Goal: Entertainment & Leisure: Browse casually

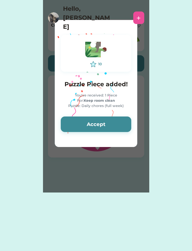
click at [67, 124] on button "Accept" at bounding box center [96, 125] width 71 height 16
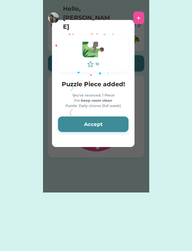
click at [66, 127] on button "Accept" at bounding box center [93, 125] width 71 height 16
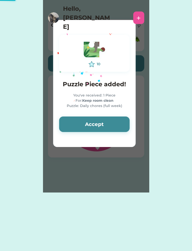
click at [68, 123] on button "Accept" at bounding box center [94, 125] width 71 height 16
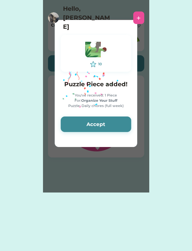
click at [69, 122] on button "Accept" at bounding box center [96, 125] width 71 height 16
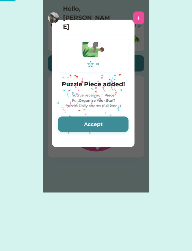
click at [69, 119] on button "Accept" at bounding box center [93, 125] width 71 height 16
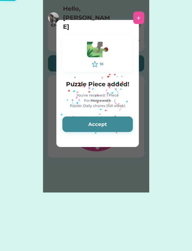
click at [69, 121] on button "Accept" at bounding box center [97, 125] width 71 height 16
click at [68, 120] on button "Accept" at bounding box center [97, 125] width 71 height 16
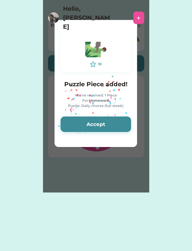
click at [69, 119] on button "Accept" at bounding box center [96, 125] width 71 height 16
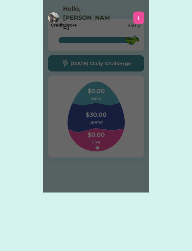
click at [69, 123] on div "Please wait 10 Puzzle Piece added! You've received: 1 Piece For: Read Puzzle: D…" at bounding box center [96, 96] width 106 height 193
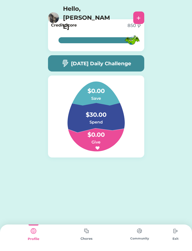
click at [91, 231] on img at bounding box center [87, 231] width 10 height 10
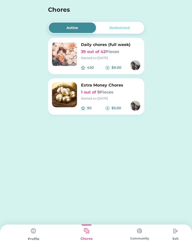
click at [25, 230] on div "Profile" at bounding box center [33, 238] width 53 height 27
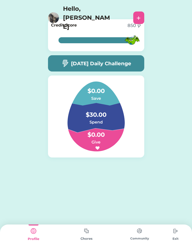
click at [122, 63] on h5 "[DATE] Daily Challenge" at bounding box center [101, 64] width 60 height 8
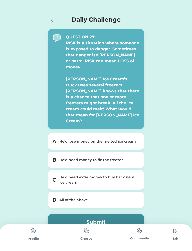
click at [138, 214] on button "Submit" at bounding box center [96, 222] width 96 height 16
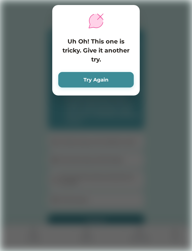
click at [72, 81] on button "Try Again" at bounding box center [96, 80] width 76 height 16
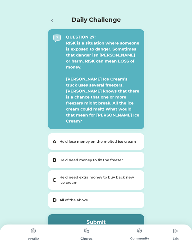
click at [135, 198] on div "All of the above" at bounding box center [99, 200] width 79 height 5
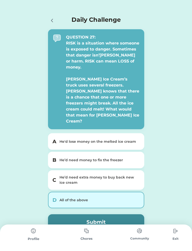
click at [124, 214] on button "Submit" at bounding box center [96, 222] width 96 height 16
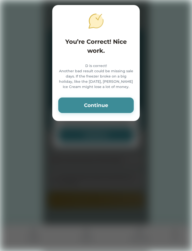
click at [77, 113] on button "Continue" at bounding box center [96, 106] width 76 height 16
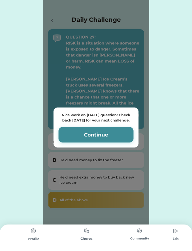
click at [75, 127] on button "Continue" at bounding box center [96, 135] width 75 height 16
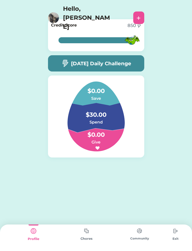
click at [88, 236] on img at bounding box center [87, 231] width 10 height 10
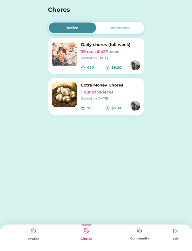
click at [135, 235] on img at bounding box center [140, 231] width 10 height 10
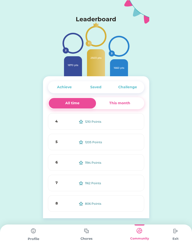
click at [171, 236] on img at bounding box center [176, 231] width 10 height 10
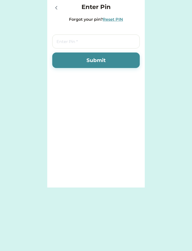
click at [55, 12] on div at bounding box center [57, 8] width 10 height 10
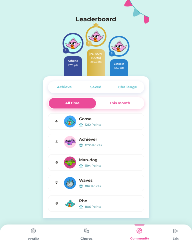
click at [58, 11] on div "Leaderboard" at bounding box center [96, 13] width 106 height 26
click at [30, 241] on div "Profile" at bounding box center [33, 239] width 53 height 5
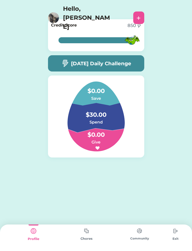
click at [84, 233] on img at bounding box center [87, 231] width 10 height 10
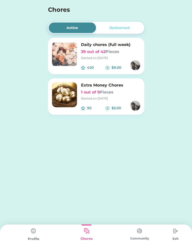
click at [136, 237] on div "Community" at bounding box center [139, 238] width 53 height 5
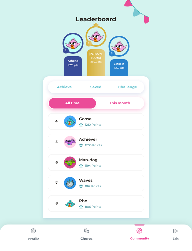
click at [135, 107] on div "This month" at bounding box center [120, 103] width 48 height 11
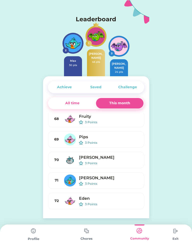
scroll to position [1316, 0]
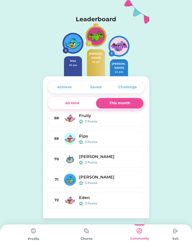
click at [31, 231] on img at bounding box center [34, 231] width 10 height 10
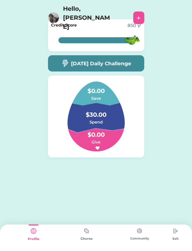
click at [140, 229] on img at bounding box center [140, 231] width 10 height 10
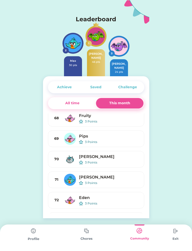
click at [77, 247] on div "Chores" at bounding box center [86, 238] width 53 height 27
